Goal: Communication & Community: Answer question/provide support

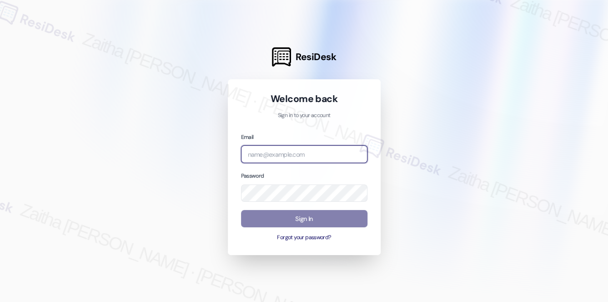
click at [268, 153] on input "email" at bounding box center [304, 154] width 126 height 18
type input "[EMAIL_ADDRESS][PERSON_NAME][DOMAIN_NAME]"
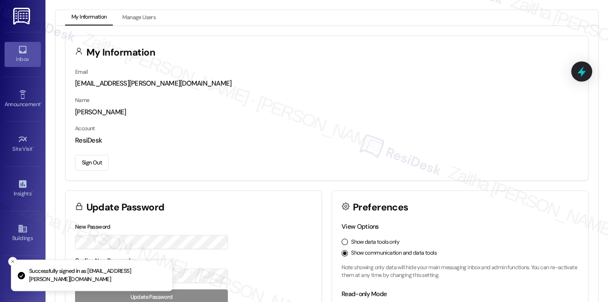
click at [19, 51] on icon at bounding box center [23, 50] width 8 height 8
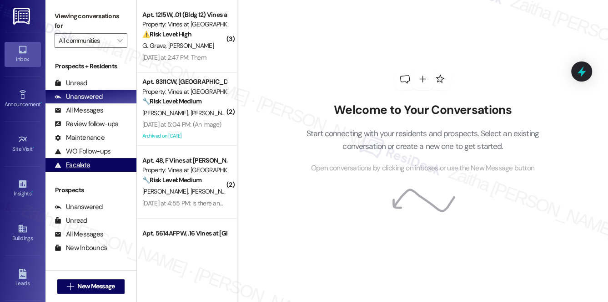
scroll to position [108, 0]
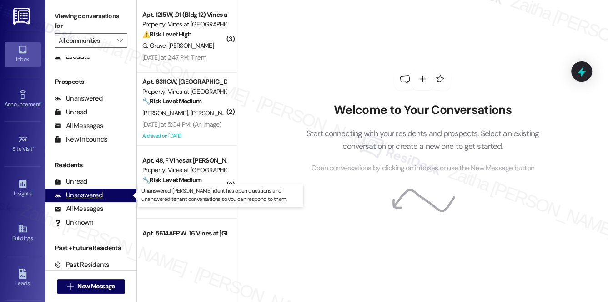
click at [81, 194] on div "Unanswered" at bounding box center [79, 195] width 48 height 10
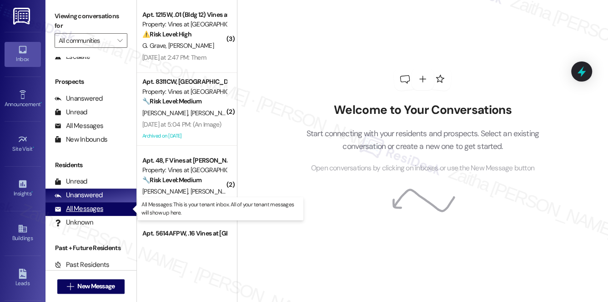
click at [92, 204] on div "All Messages" at bounding box center [79, 209] width 49 height 10
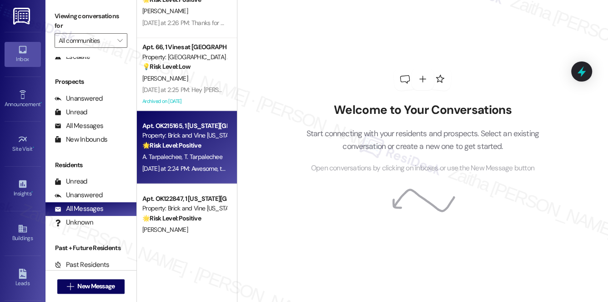
scroll to position [951, 0]
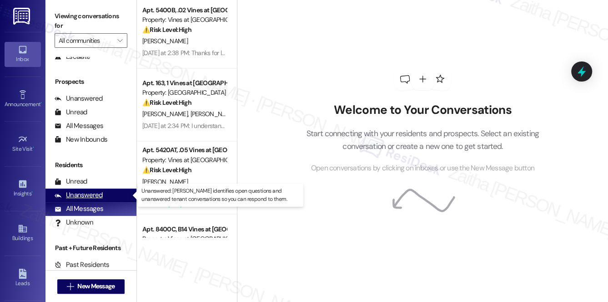
click at [78, 192] on div "Unanswered" at bounding box center [79, 195] width 48 height 10
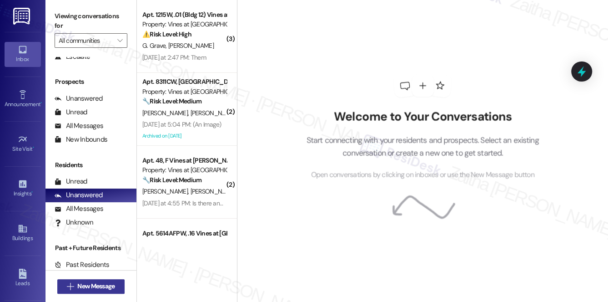
click at [86, 284] on span "New Message" at bounding box center [95, 286] width 37 height 10
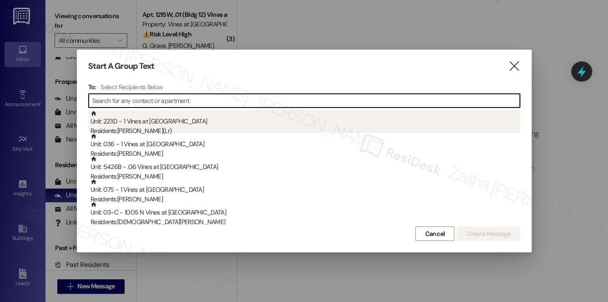
paste input "[PERSON_NAME]"
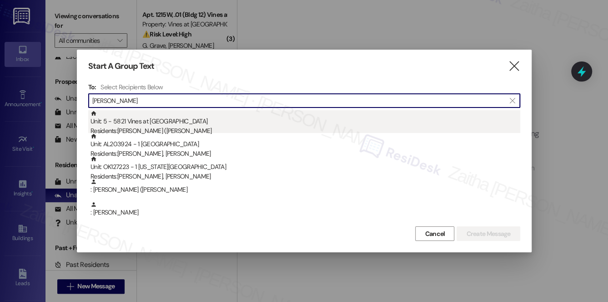
type input "[PERSON_NAME]"
click at [178, 127] on div "Residents: [PERSON_NAME] ([PERSON_NAME]" at bounding box center [306, 131] width 430 height 10
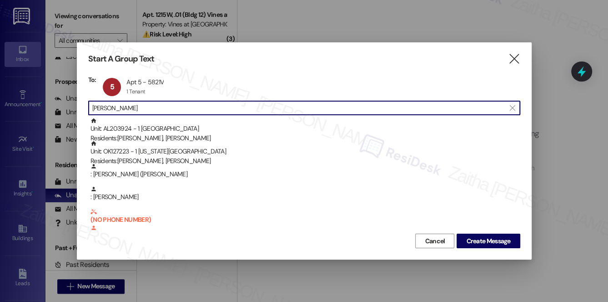
drag, startPoint x: 141, startPoint y: 102, endPoint x: 84, endPoint y: 107, distance: 56.6
click at [84, 107] on div "Start A Group Text  To: 5 Apt 5 - 5821V Apt 5 - 5821V 1 Tenant 1 Tenant click …" at bounding box center [304, 150] width 455 height 217
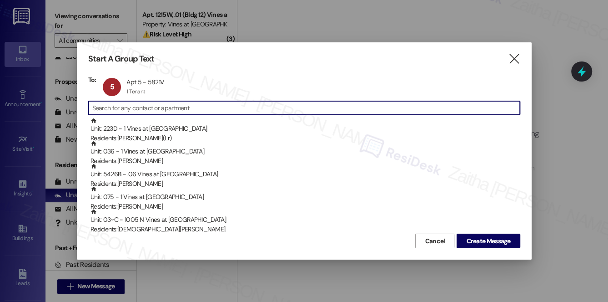
paste input "[PERSON_NAME]"
type input "[PERSON_NAME]"
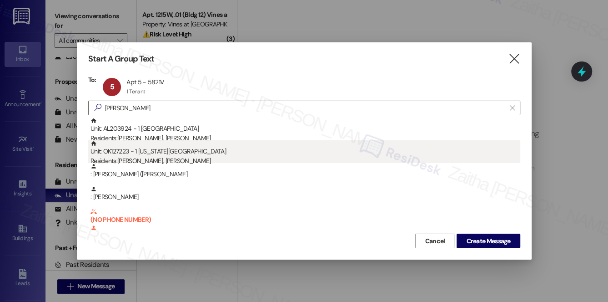
click at [136, 154] on div "Unit: OK127223 - 1 [US_STATE][GEOGRAPHIC_DATA] Residents: [PERSON_NAME], [PERSO…" at bounding box center [306, 153] width 430 height 26
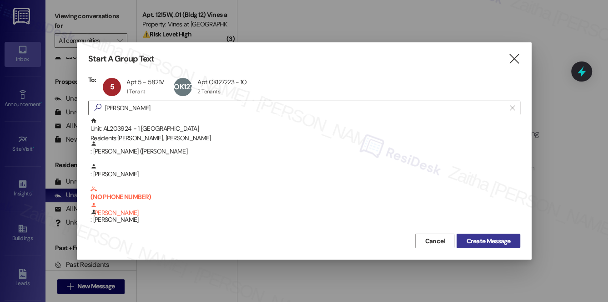
click at [490, 244] on span "Create Message" at bounding box center [488, 241] width 44 height 10
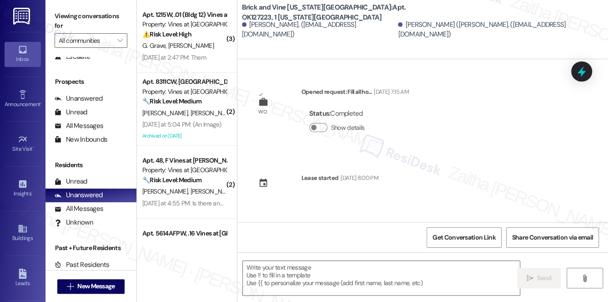
type textarea "Fetching suggested responses. Please feel free to read through the conversation…"
click at [78, 208] on div "All Messages" at bounding box center [79, 209] width 49 height 10
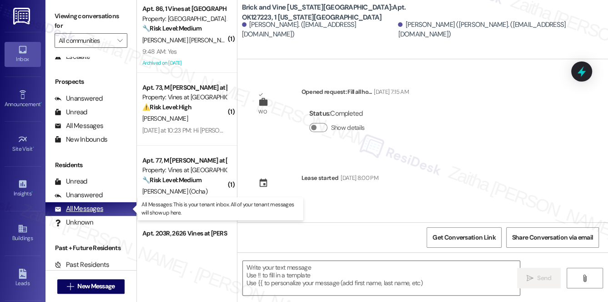
type textarea "Fetching suggested responses. Please feel free to read through the conversation…"
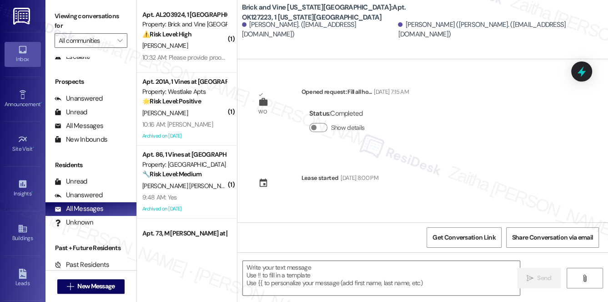
click at [24, 50] on icon at bounding box center [23, 50] width 10 height 10
click at [88, 190] on div "Unanswered" at bounding box center [79, 195] width 48 height 10
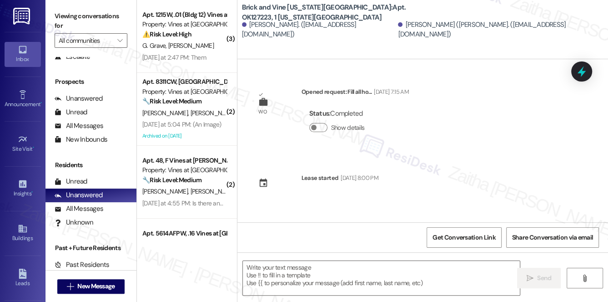
type textarea "Fetching suggested responses. Please feel free to read through the conversation…"
click at [584, 71] on icon at bounding box center [581, 72] width 11 height 14
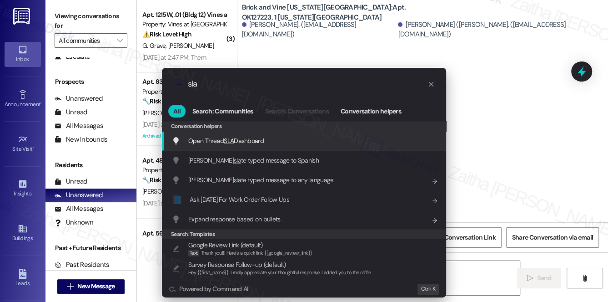
type input "sla"
click at [239, 140] on span "Open Thread SLA Dashboard" at bounding box center [226, 140] width 76 height 8
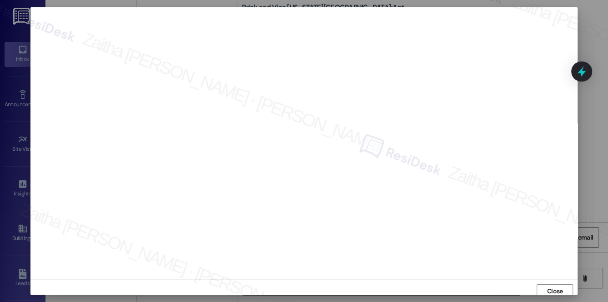
scroll to position [4, 0]
click at [555, 291] on span "Close" at bounding box center [555, 288] width 16 height 10
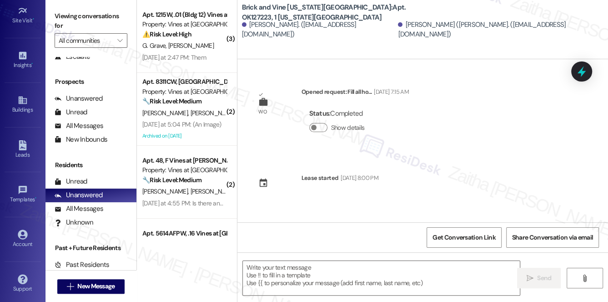
scroll to position [129, 0]
click at [26, 235] on link "Account" at bounding box center [23, 238] width 36 height 25
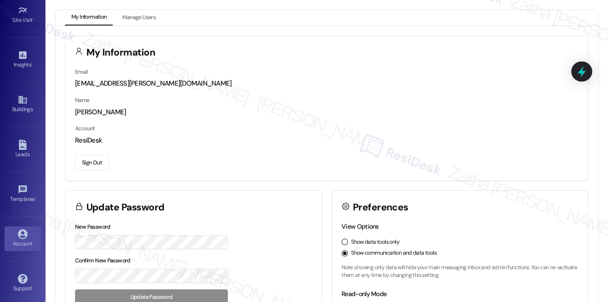
click at [94, 160] on button "Sign Out" at bounding box center [92, 163] width 34 height 16
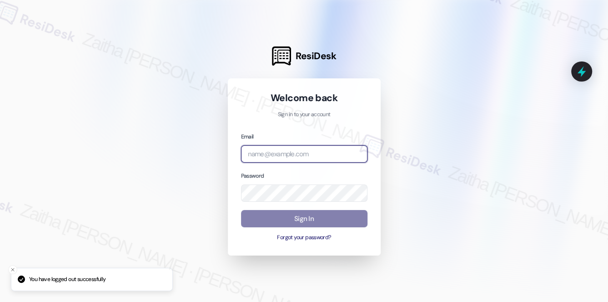
click at [280, 151] on input "email" at bounding box center [304, 154] width 126 height 18
type input "automated-surveys-meridian_management-zaitha.mae.[PERSON_NAME]@meridian_[DOMAIN…"
